Goal: Task Accomplishment & Management: Complete application form

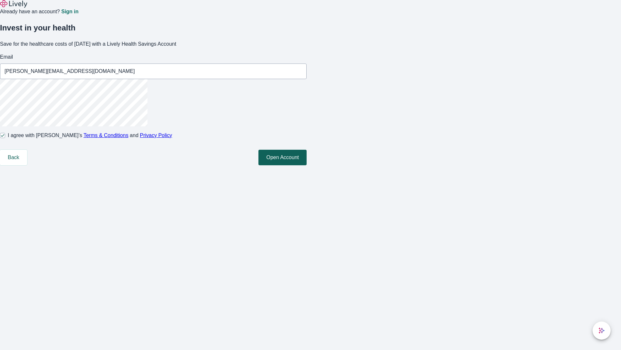
click at [307, 165] on button "Open Account" at bounding box center [283, 158] width 48 height 16
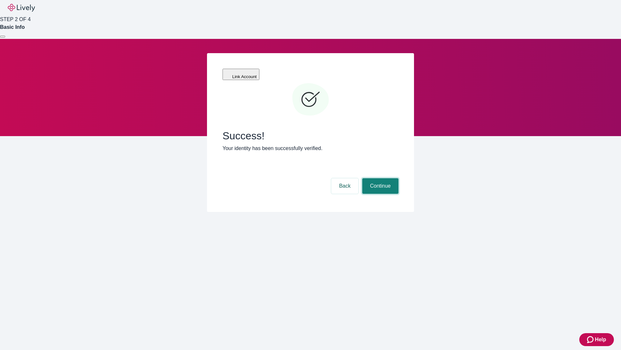
click at [380, 178] on button "Continue" at bounding box center [381, 186] width 36 height 16
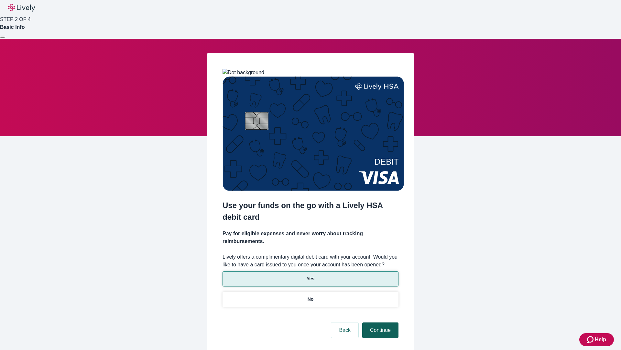
click at [310, 275] on p "Yes" at bounding box center [311, 278] width 8 height 7
click at [380, 322] on button "Continue" at bounding box center [381, 330] width 36 height 16
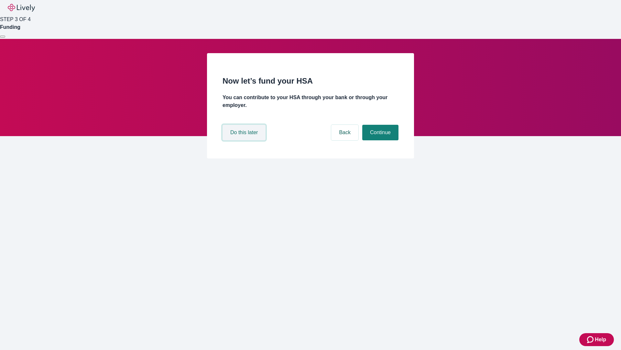
click at [245, 140] on button "Do this later" at bounding box center [244, 133] width 43 height 16
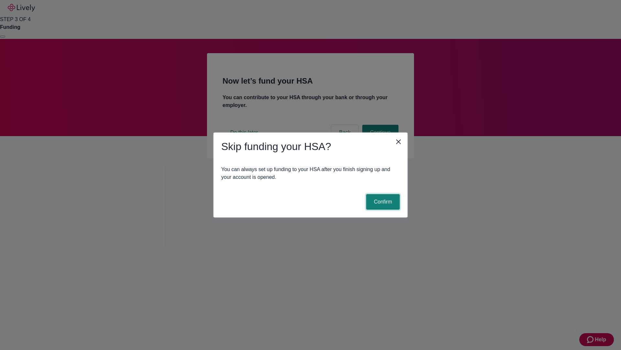
click at [382, 202] on button "Confirm" at bounding box center [383, 202] width 34 height 16
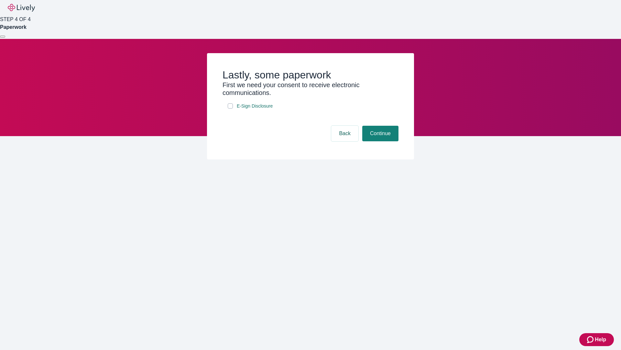
click at [230, 108] on input "E-Sign Disclosure" at bounding box center [230, 105] width 5 height 5
checkbox input "true"
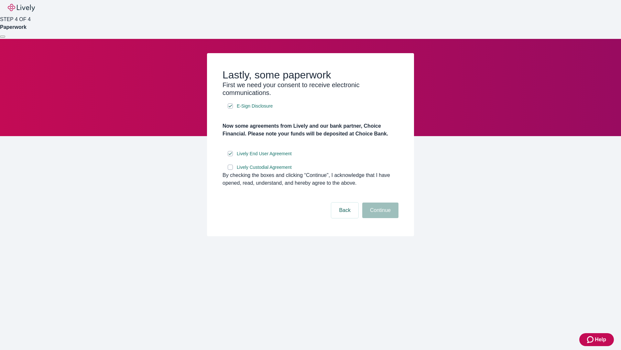
click at [230, 170] on input "Lively Custodial Agreement" at bounding box center [230, 166] width 5 height 5
checkbox input "true"
click at [380, 218] on button "Continue" at bounding box center [381, 210] width 36 height 16
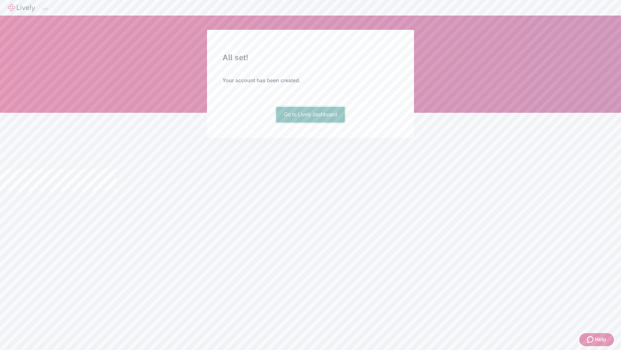
click at [310, 122] on link "Go to Lively dashboard" at bounding box center [310, 115] width 69 height 16
